Goal: Task Accomplishment & Management: Manage account settings

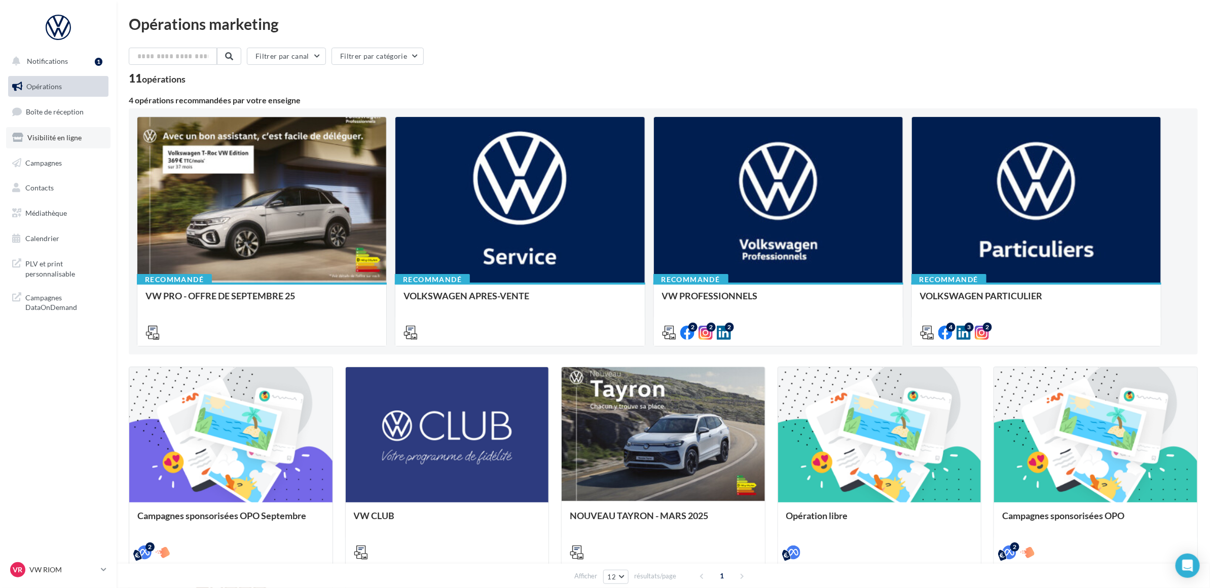
click at [57, 129] on link "Visibilité en ligne" at bounding box center [58, 137] width 104 height 21
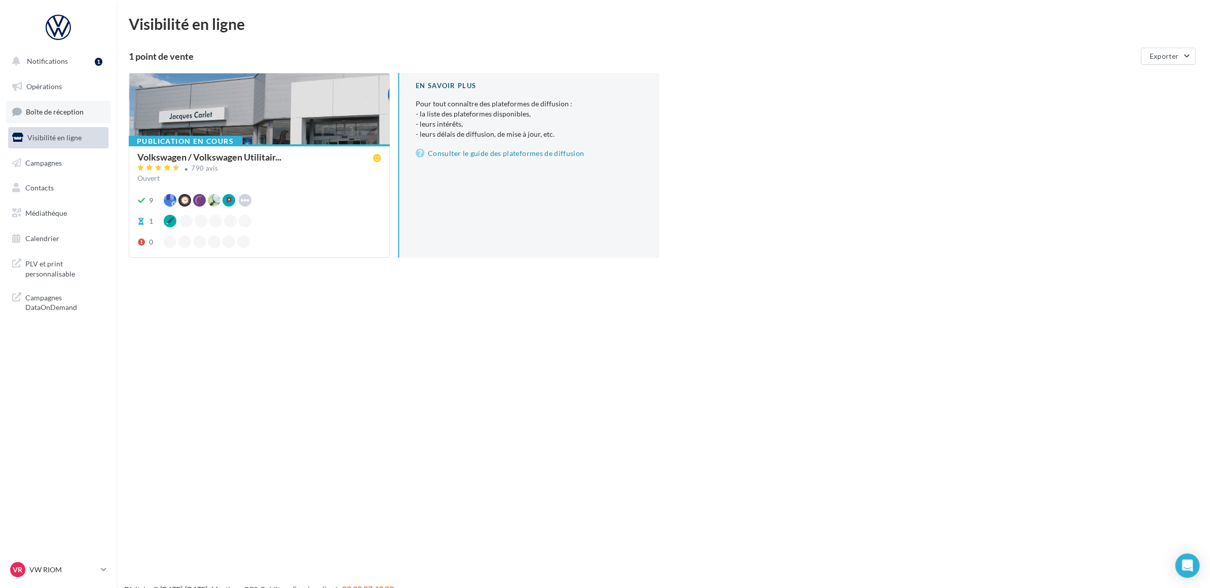
click at [66, 116] on span "Boîte de réception" at bounding box center [55, 111] width 58 height 9
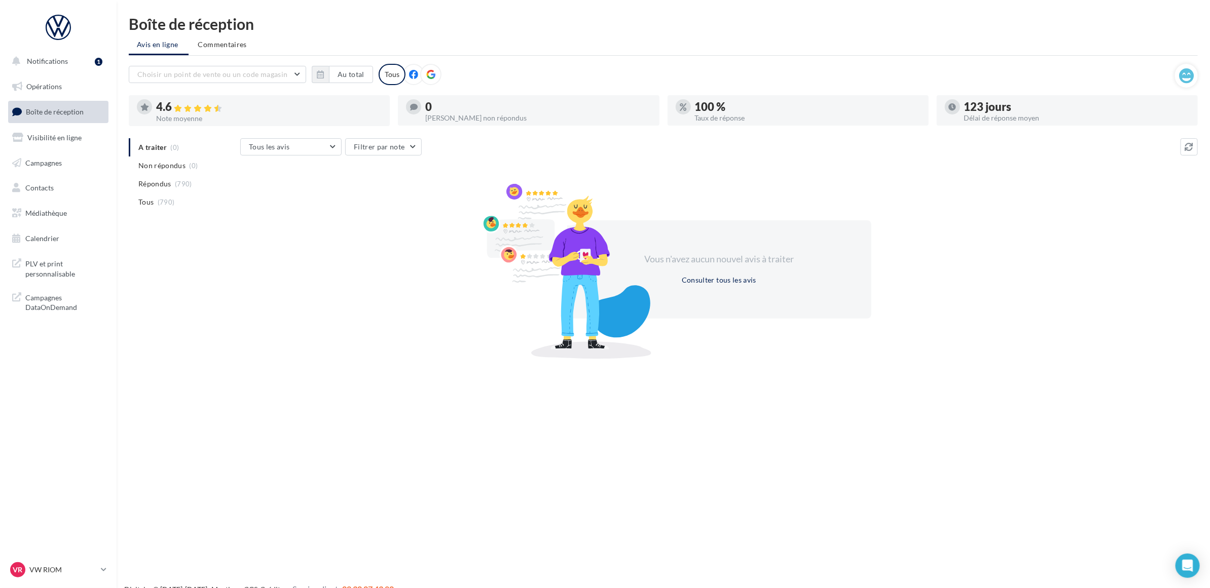
click at [204, 269] on div "A traiter (0) Non répondus (0) Répondus (790) Tous (790) Tous les avis Tous les…" at bounding box center [663, 246] width 1069 height 217
click at [99, 569] on link "VR VW RIOM vw-rio-mac" at bounding box center [58, 570] width 100 height 19
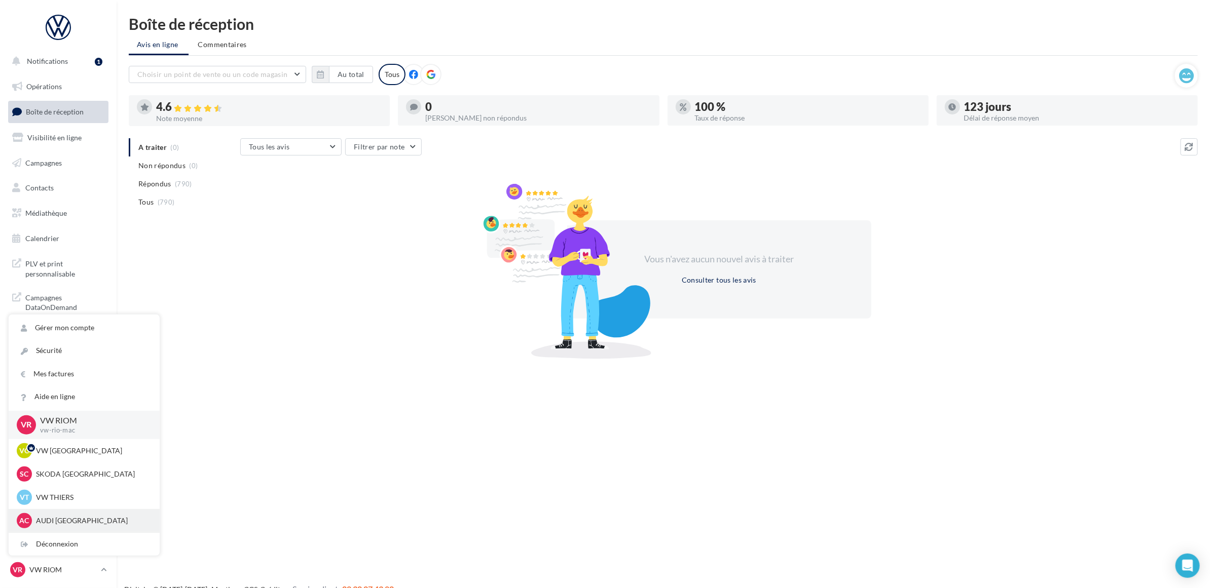
click at [90, 518] on p "AUDI CLERMONT FERRAND" at bounding box center [92, 521] width 112 height 10
